Goal: Task Accomplishment & Management: Manage account settings

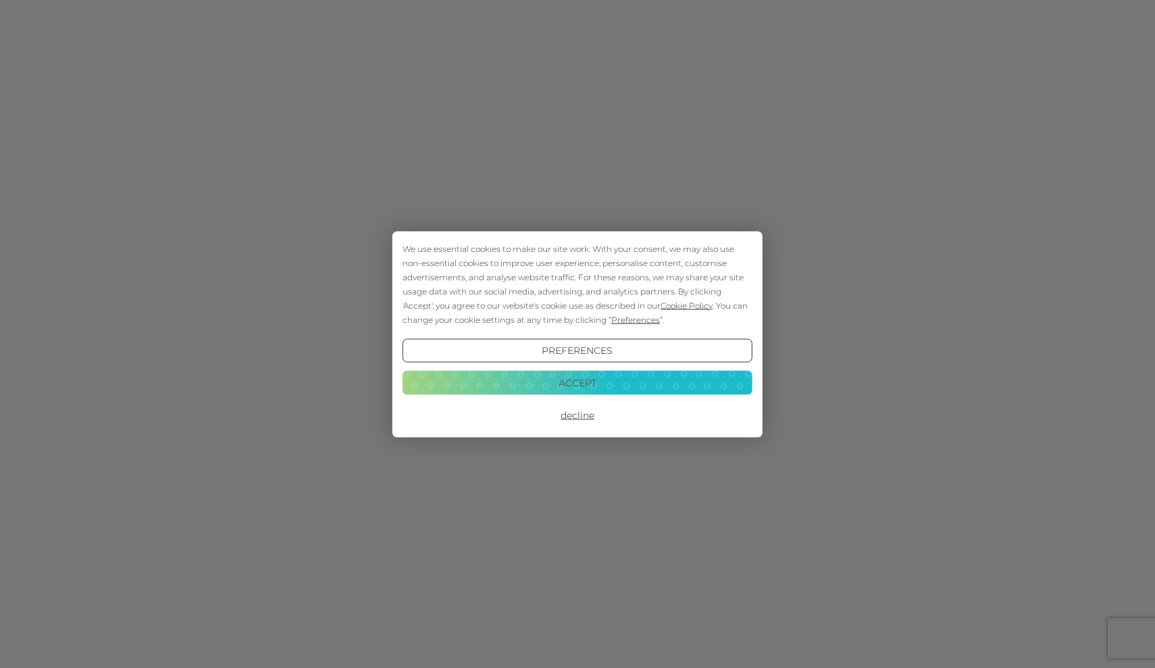
click at [575, 384] on button "Accept" at bounding box center [578, 383] width 350 height 24
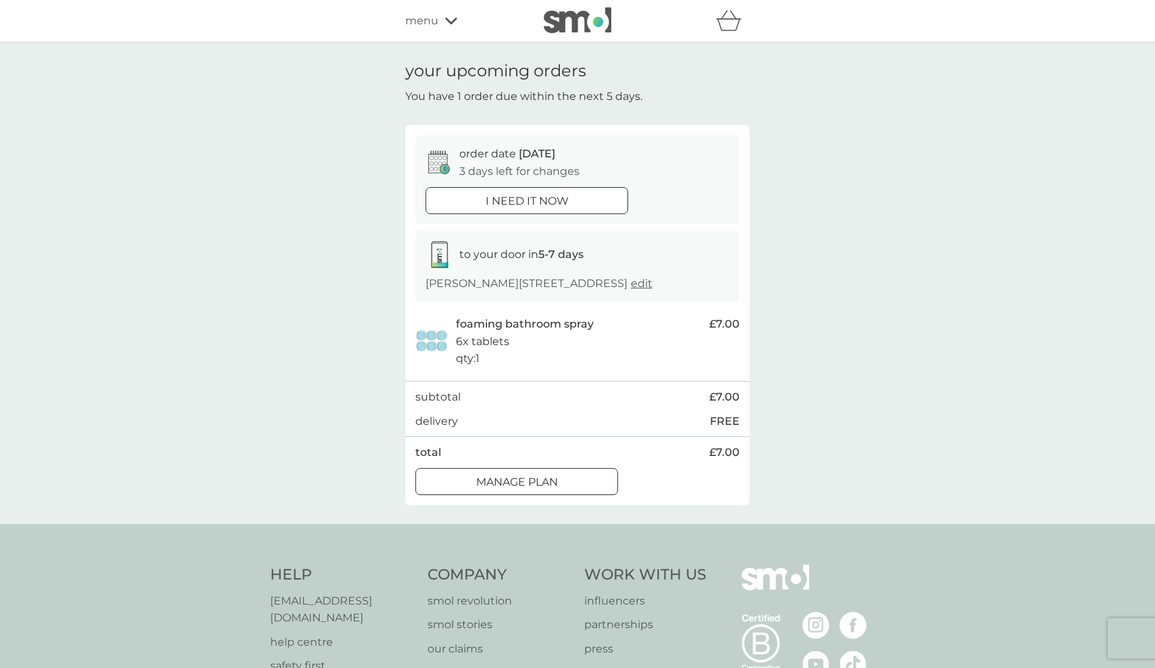
click at [536, 489] on div at bounding box center [516, 482] width 49 height 14
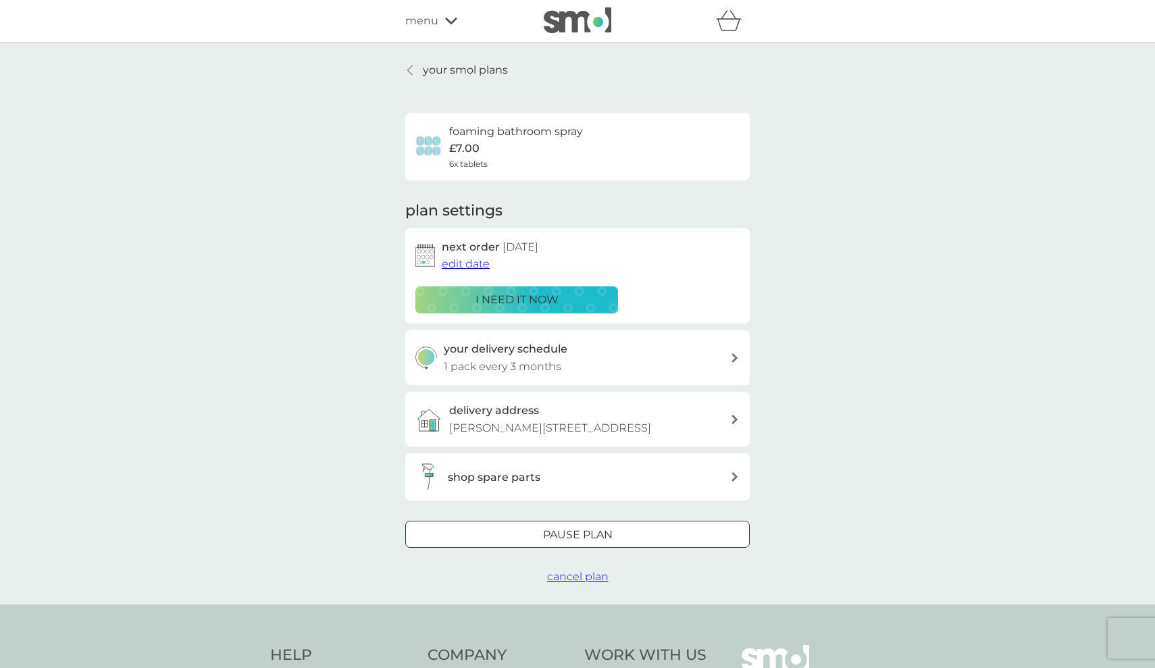
click at [725, 353] on div "your delivery schedule 1 pack every 3 months" at bounding box center [587, 357] width 287 height 34
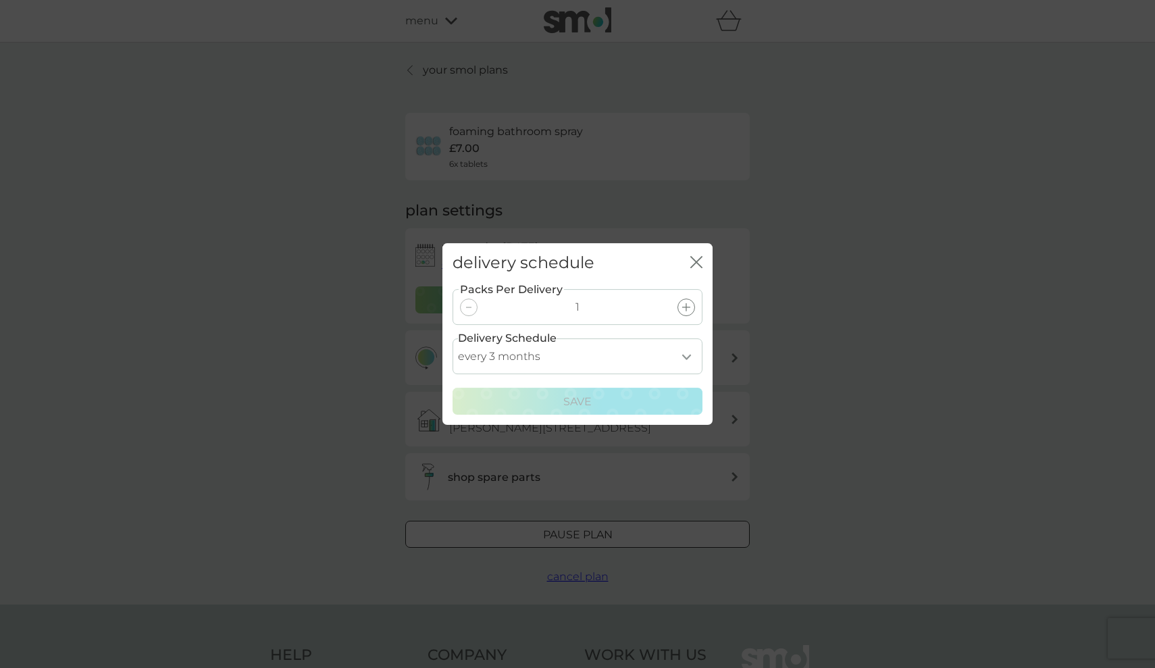
select select "6"
click at [660, 403] on div "Save" at bounding box center [577, 402] width 232 height 18
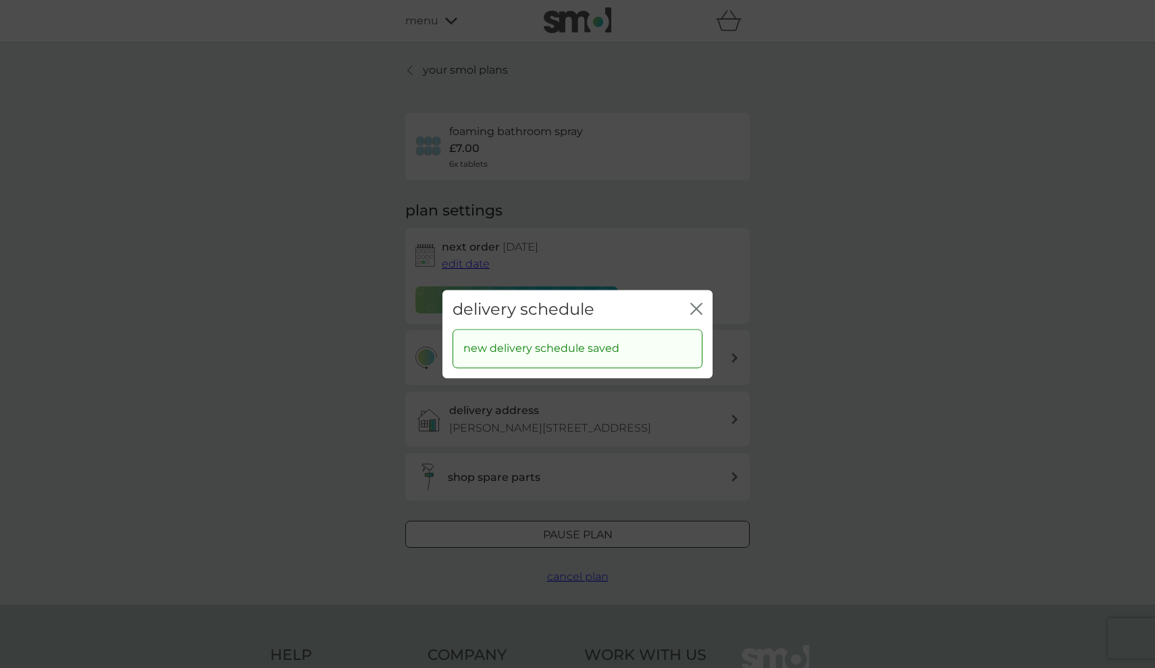
click at [698, 311] on icon "close" at bounding box center [698, 308] width 5 height 11
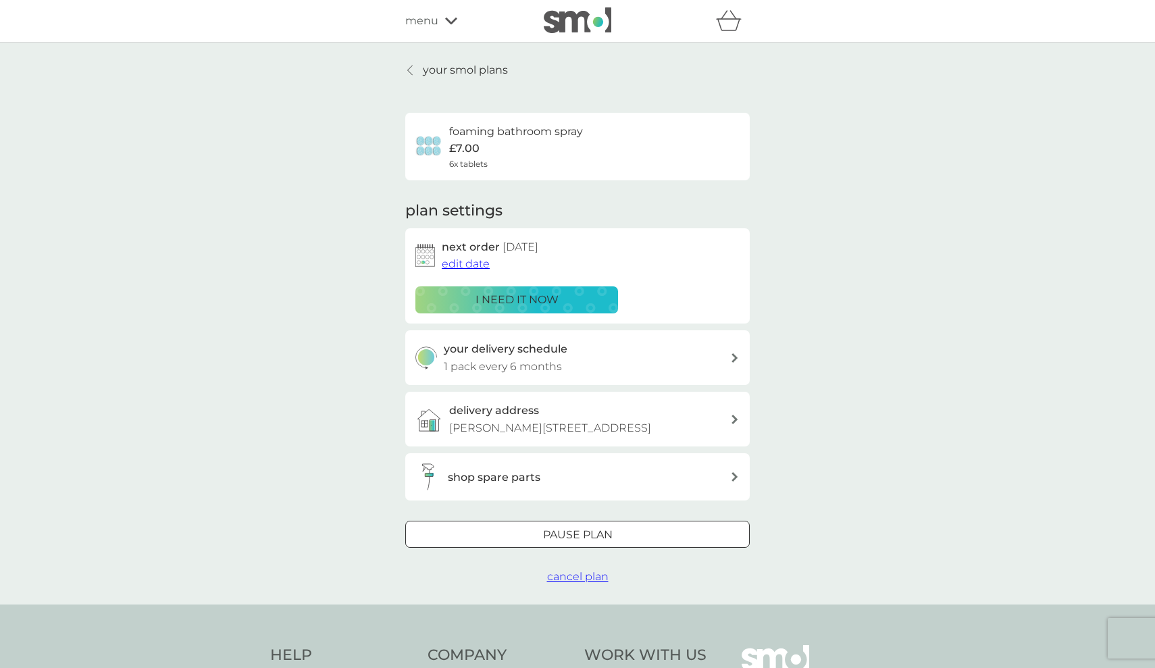
click at [464, 263] on span "edit date" at bounding box center [466, 263] width 48 height 13
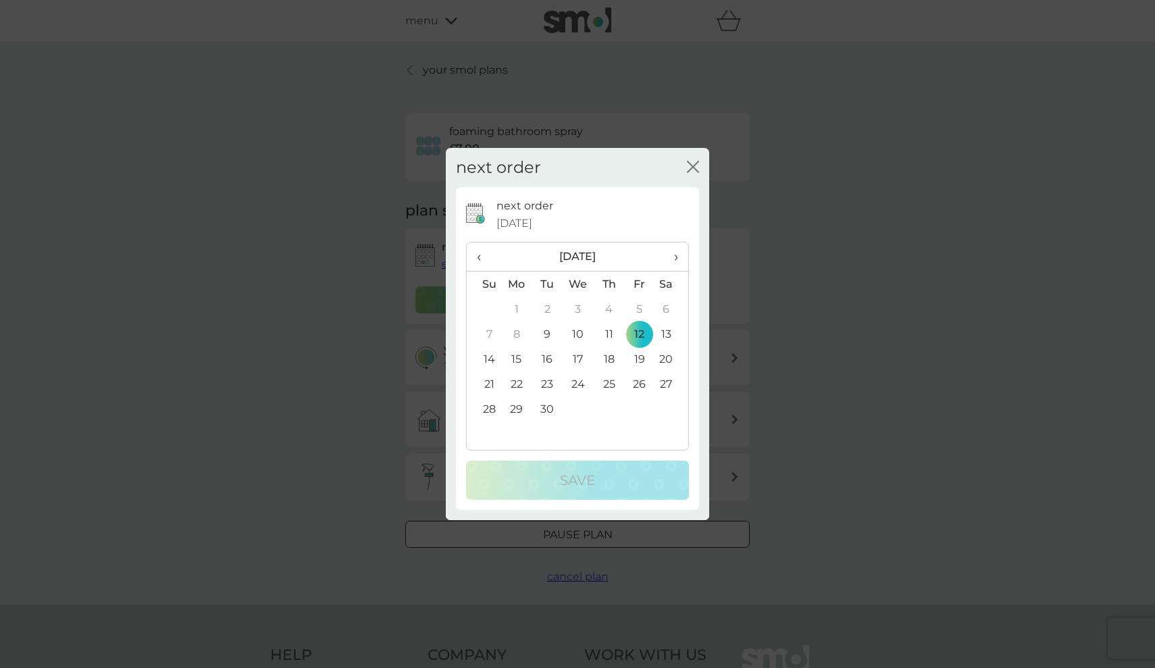
click at [677, 259] on span "›" at bounding box center [672, 256] width 14 height 28
click at [636, 331] on td "12" at bounding box center [639, 333] width 30 height 25
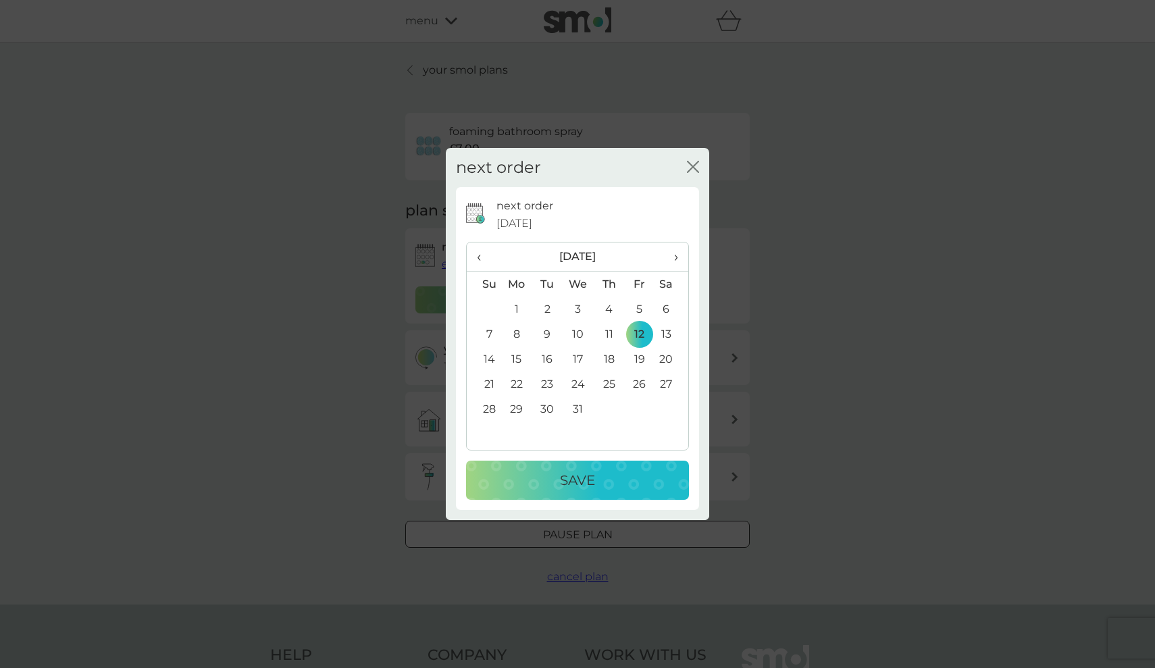
click at [595, 480] on p "Save" at bounding box center [577, 480] width 35 height 22
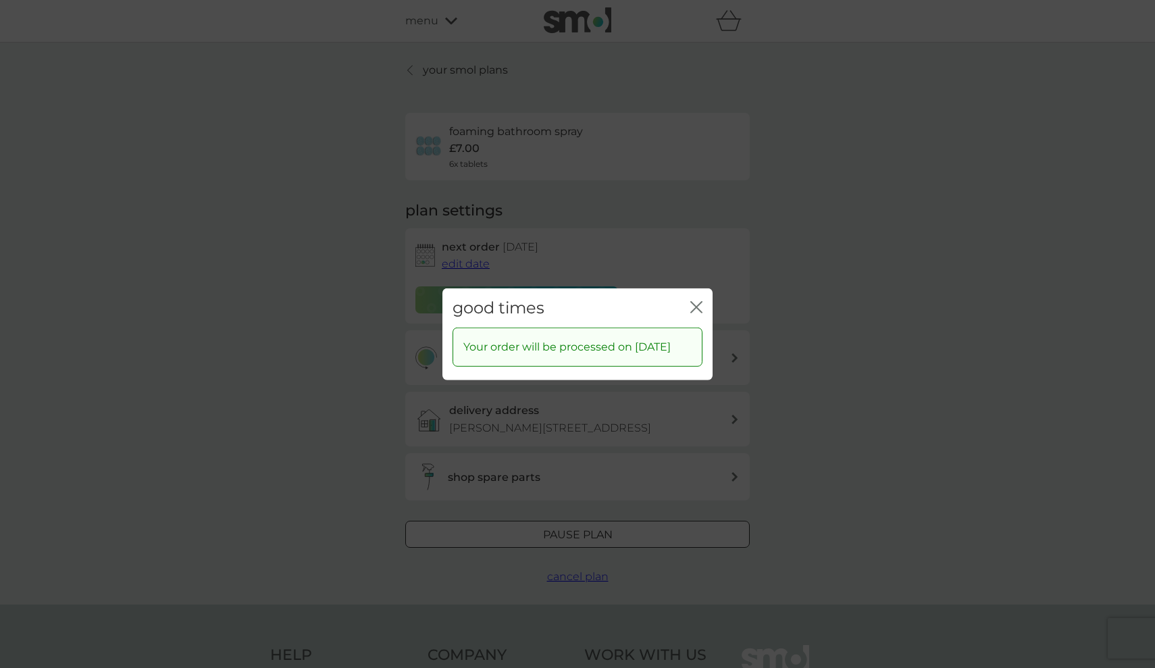
click at [698, 302] on icon "close" at bounding box center [696, 307] width 12 height 12
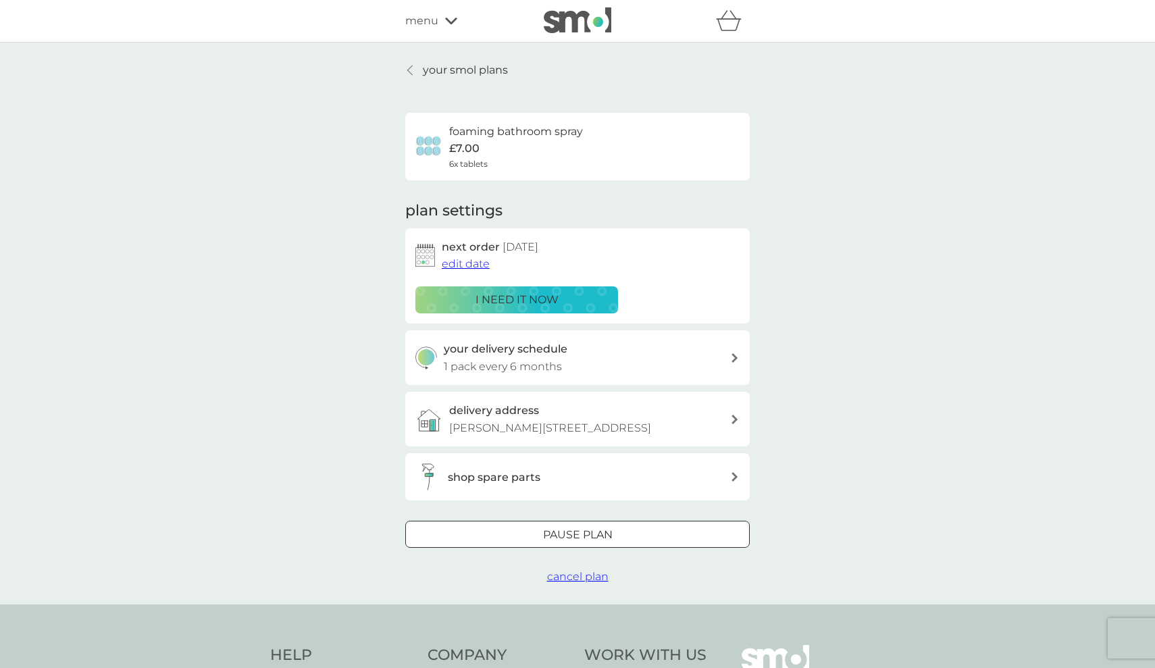
click at [459, 24] on div "menu" at bounding box center [462, 21] width 115 height 18
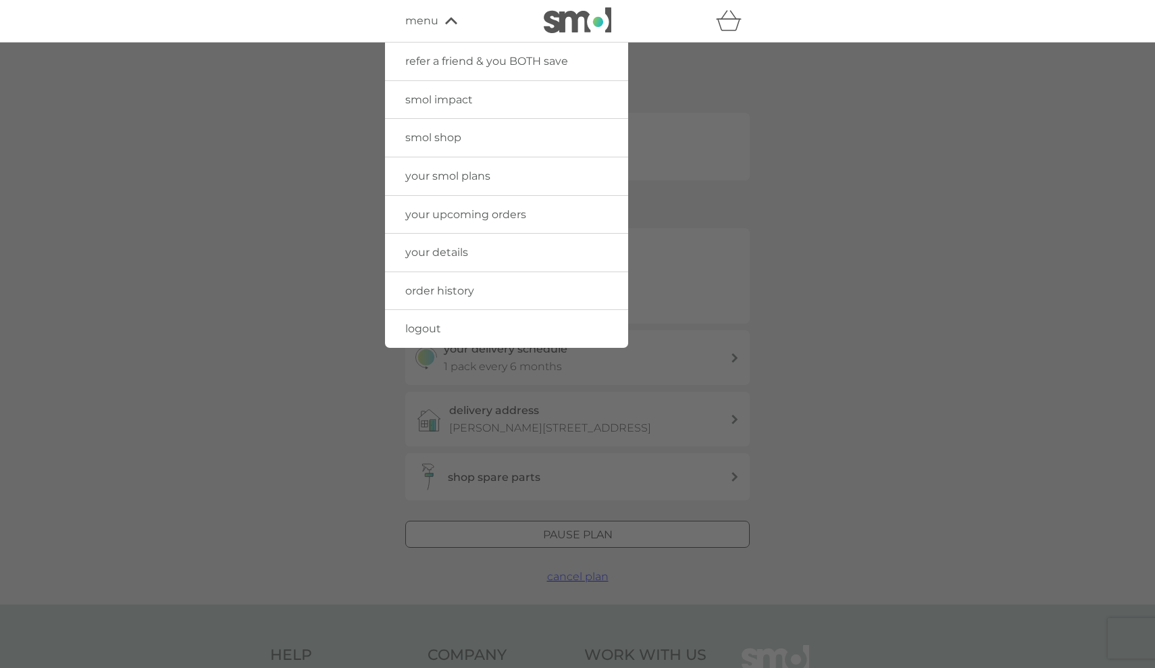
click at [430, 333] on link "logout" at bounding box center [506, 329] width 243 height 38
